Goal: Information Seeking & Learning: Learn about a topic

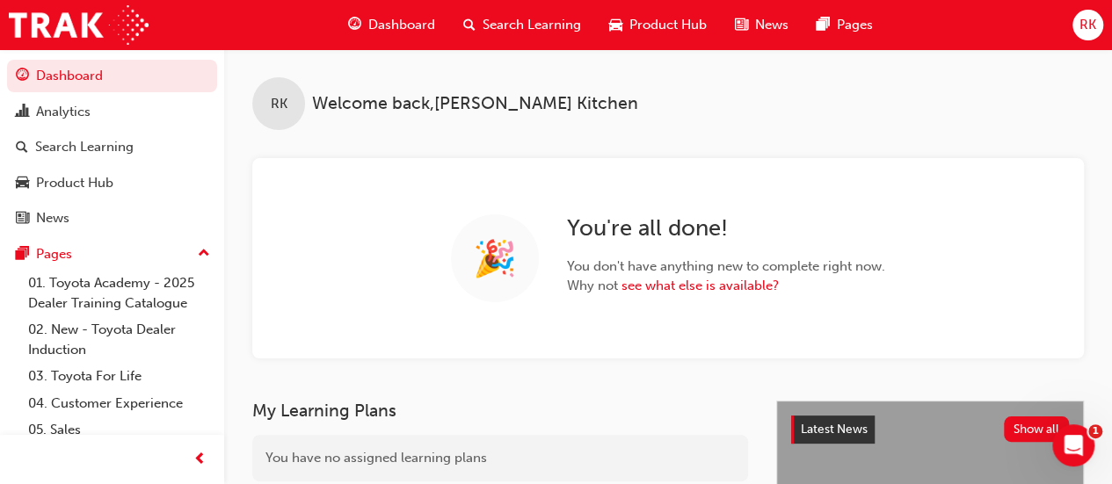
click at [508, 21] on span "Search Learning" at bounding box center [532, 25] width 98 height 20
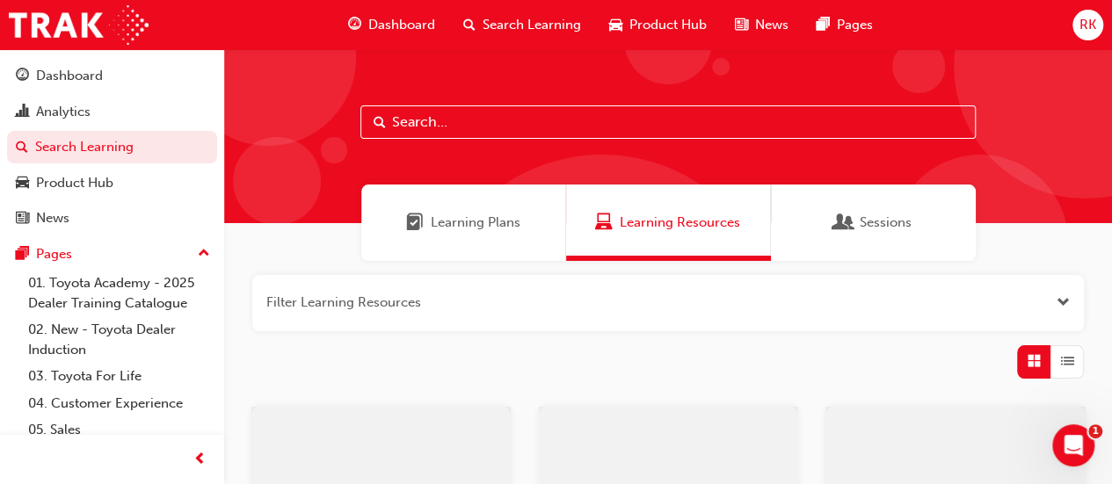
click at [504, 127] on input "text" at bounding box center [669, 122] width 616 height 33
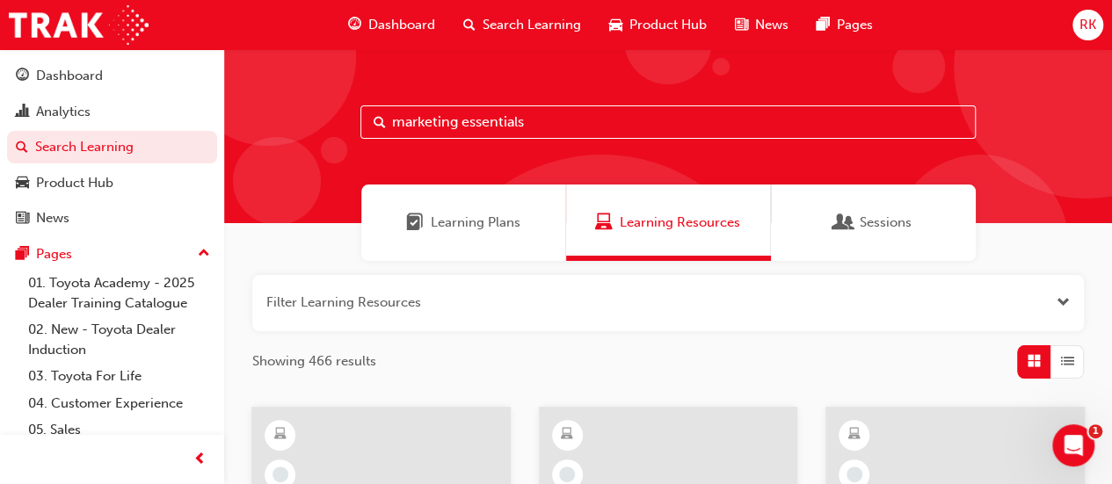
type input "marketing essentials"
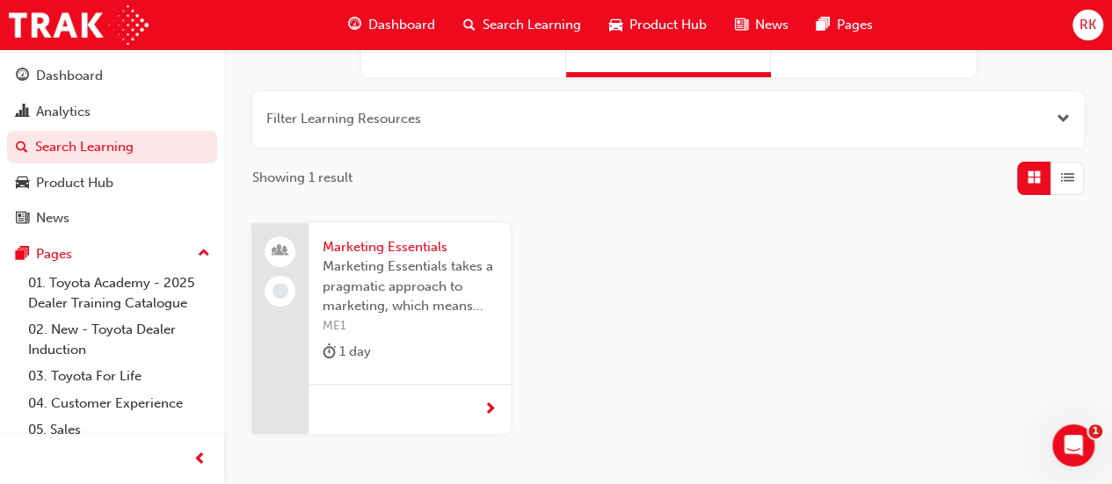
scroll to position [208, 0]
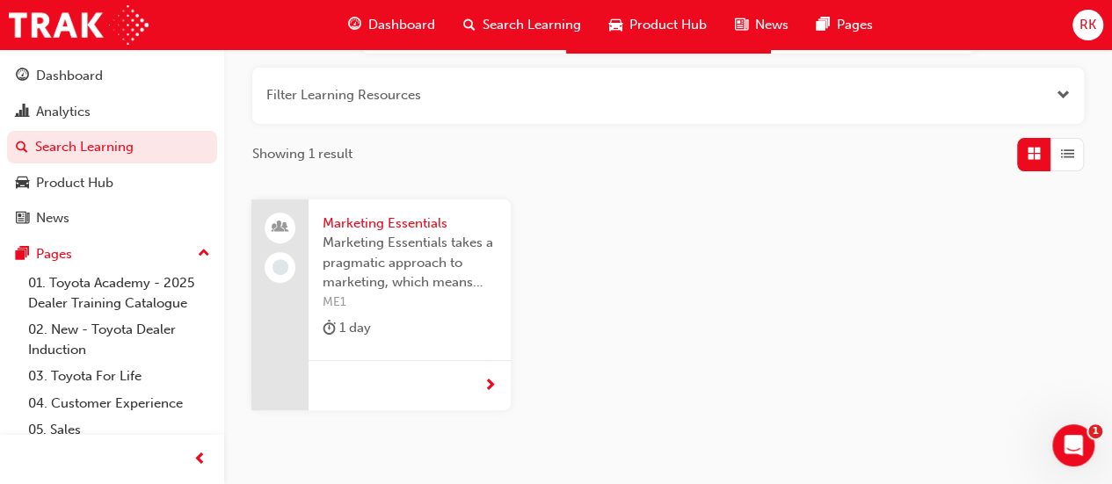
click at [410, 219] on span "Marketing Essentials" at bounding box center [410, 224] width 174 height 20
